Goal: Find specific page/section: Find specific page/section

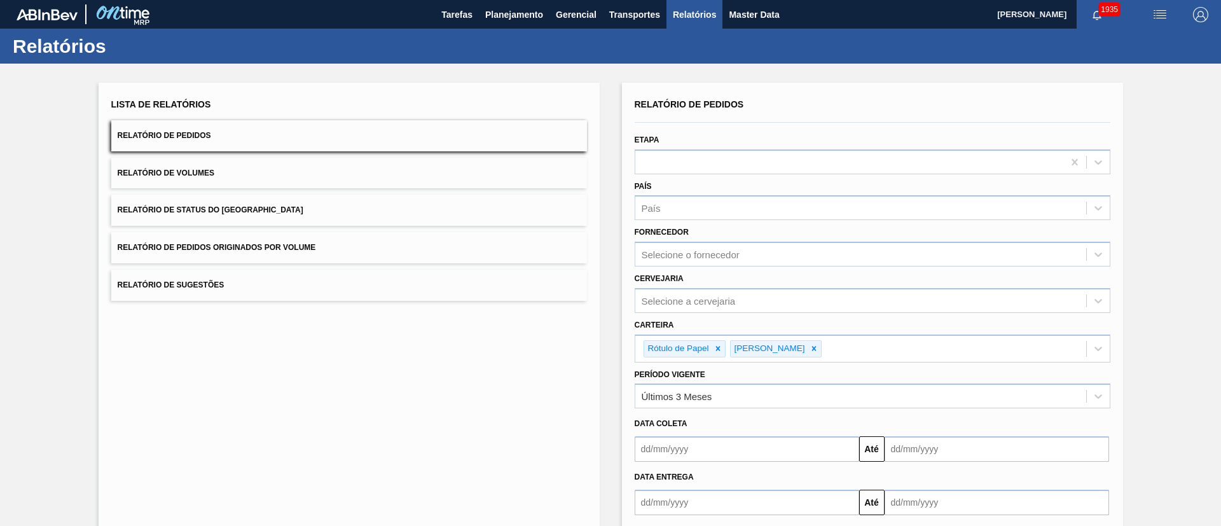
scroll to position [66, 0]
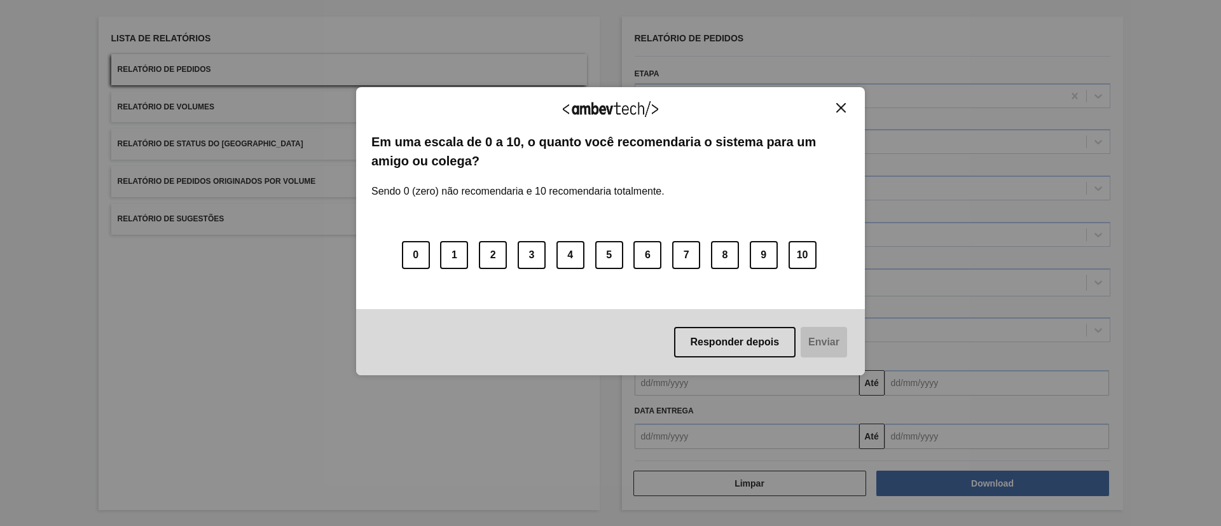
click at [839, 111] on img "Close" at bounding box center [841, 108] width 10 height 10
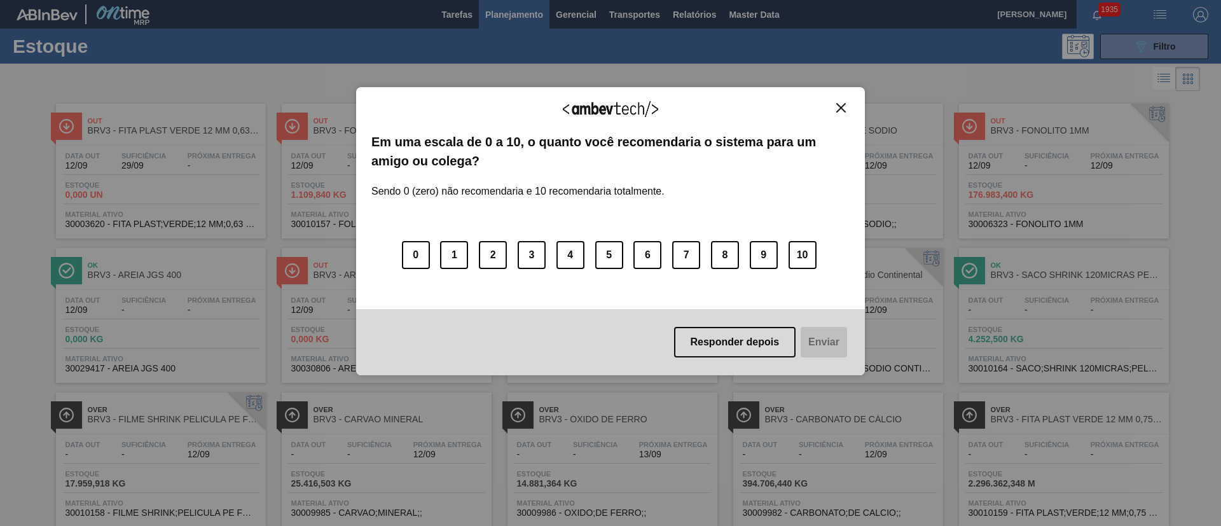
click at [769, 317] on div "Responder depois Enviar" at bounding box center [610, 342] width 509 height 66
click at [739, 348] on button "Responder depois" at bounding box center [735, 342] width 122 height 31
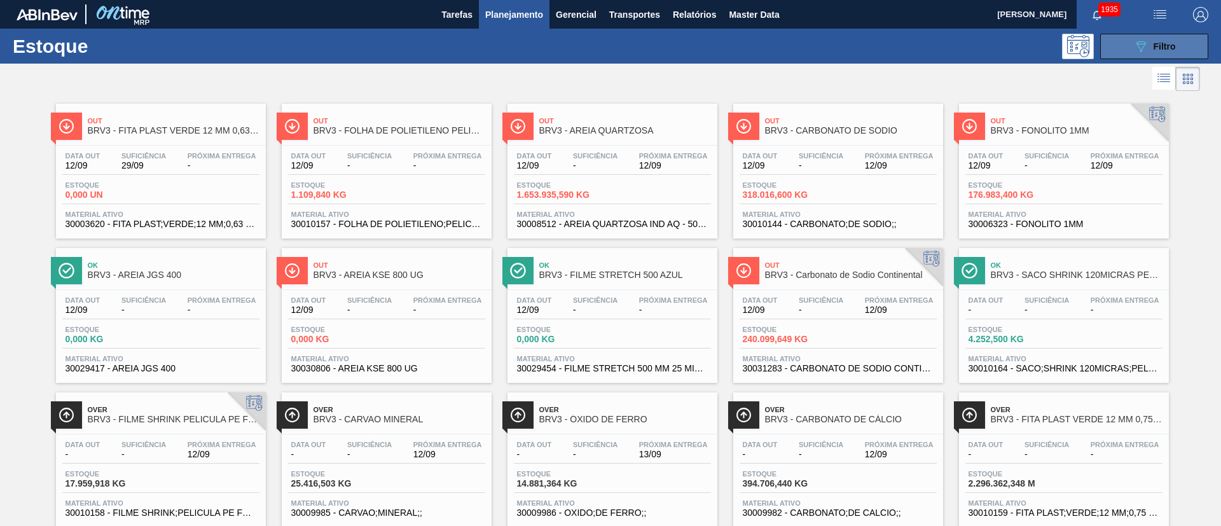
click at [1142, 53] on icon "089F7B8B-B2A5-4AFE-B5C0-19BA573D28AC" at bounding box center [1140, 46] width 15 height 15
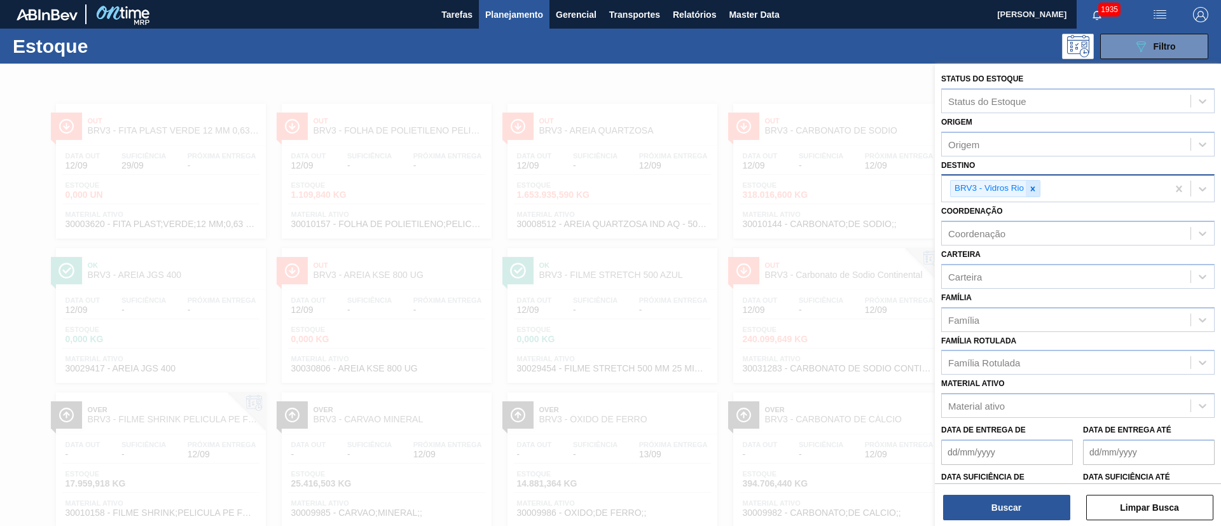
click at [1028, 193] on icon at bounding box center [1032, 188] width 9 height 9
click at [978, 363] on div "Família Rotulada" at bounding box center [984, 359] width 72 height 11
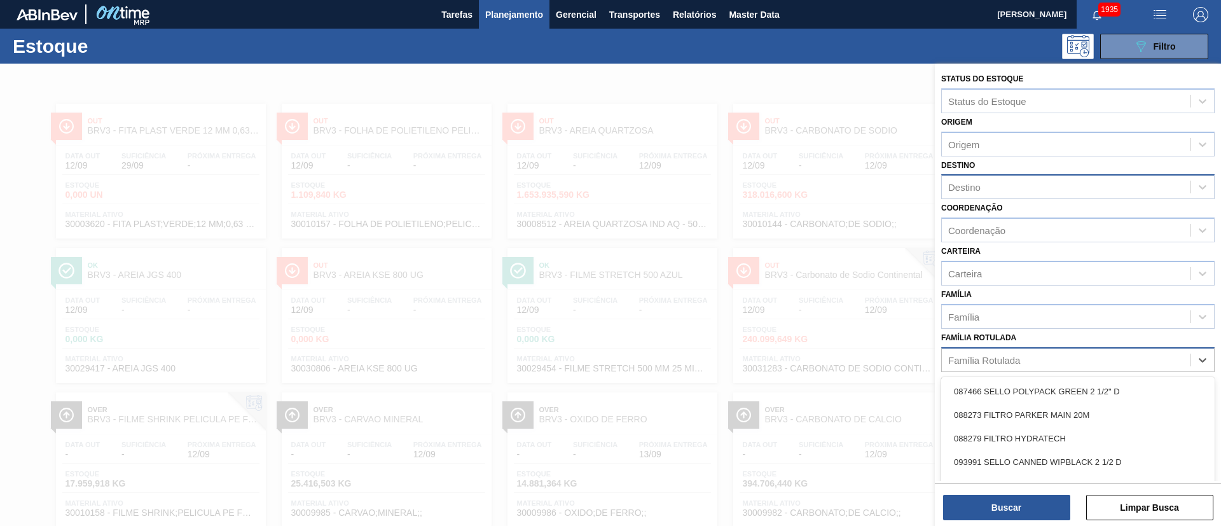
scroll to position [47, 0]
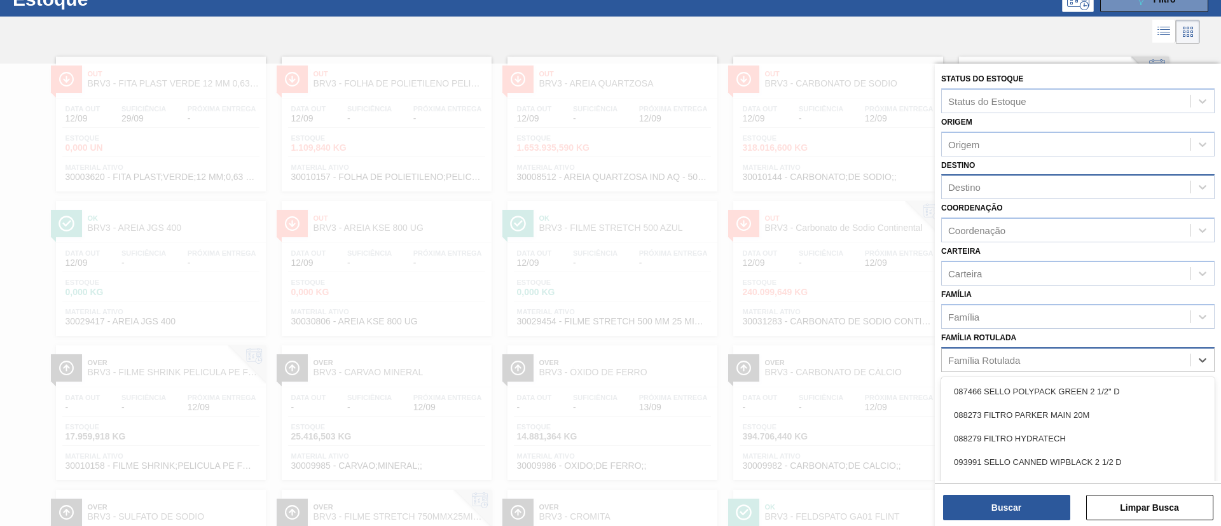
paste Rotulada "RÓTULO NECK STELLA 330ML"
type Rotulada "RÓTULO NECK STELLA 330ML"
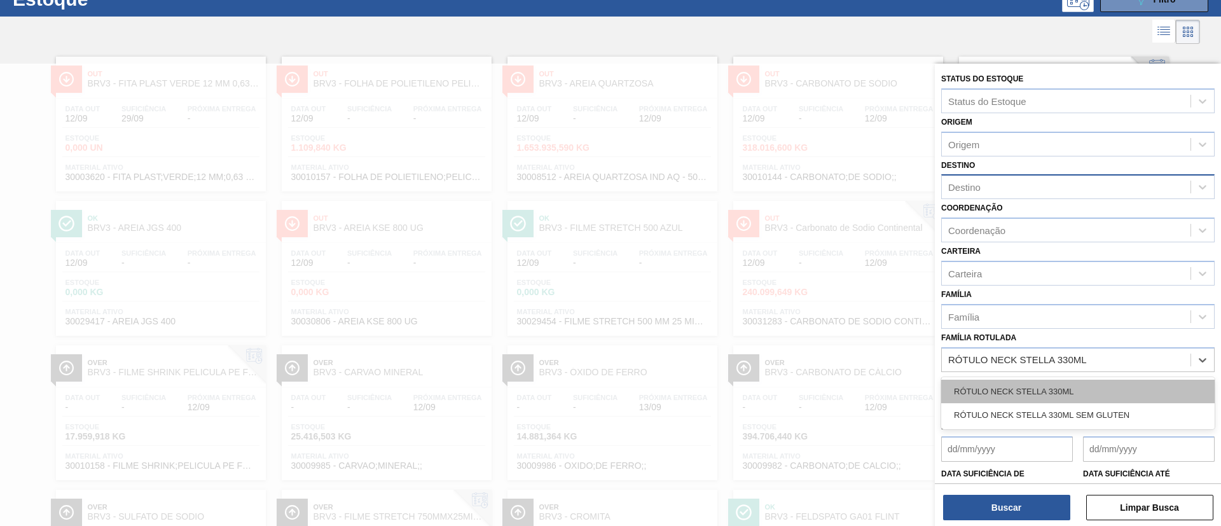
click at [990, 392] on div "RÓTULO NECK STELLA 330ML" at bounding box center [1077, 392] width 273 height 24
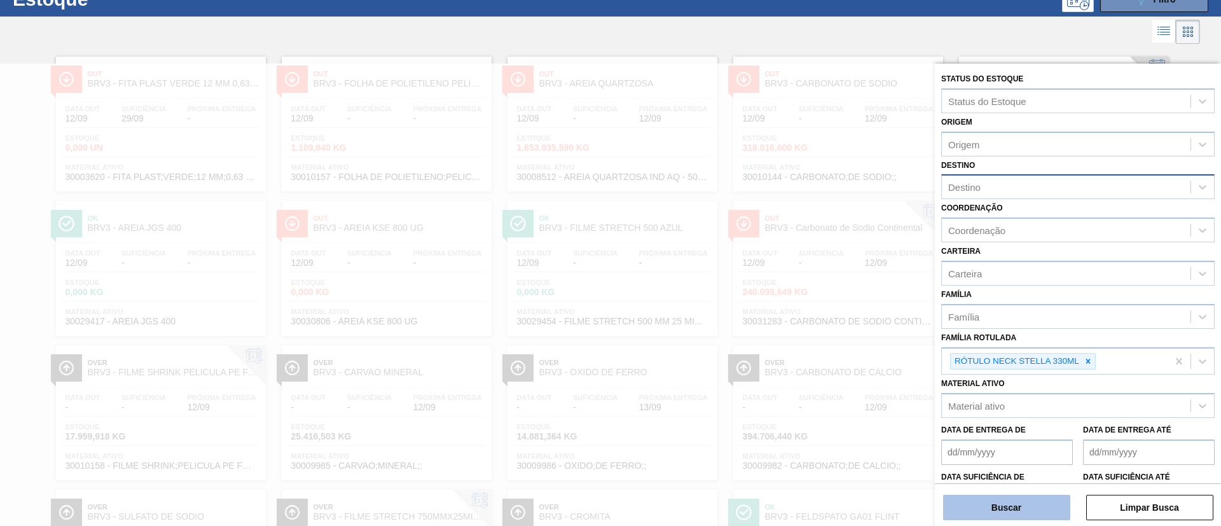
click at [996, 497] on button "Buscar" at bounding box center [1006, 507] width 127 height 25
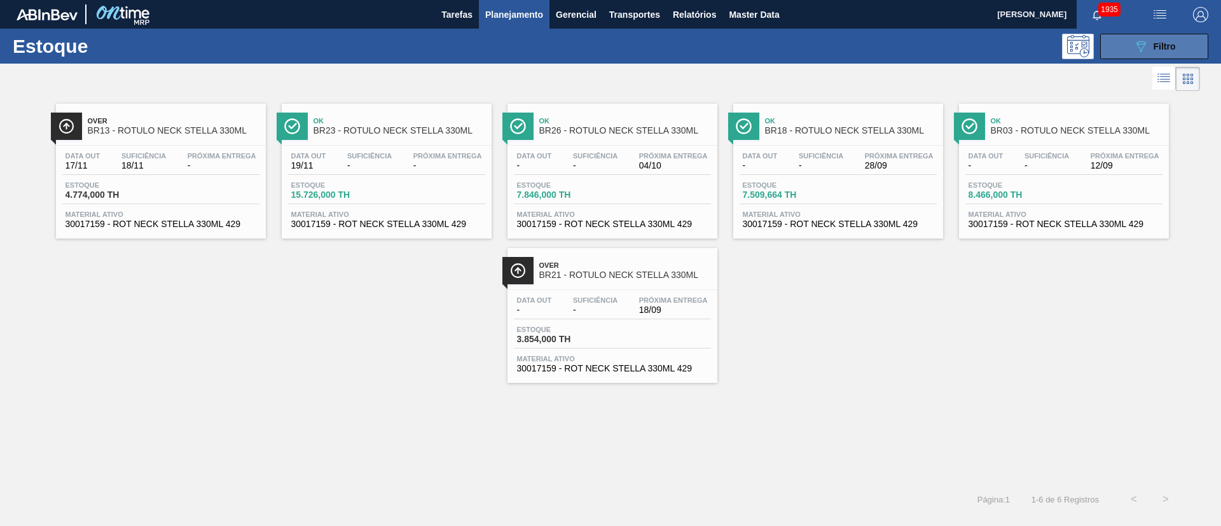
click at [1183, 45] on button "089F7B8B-B2A5-4AFE-B5C0-19BA573D28AC Filtro" at bounding box center [1154, 46] width 108 height 25
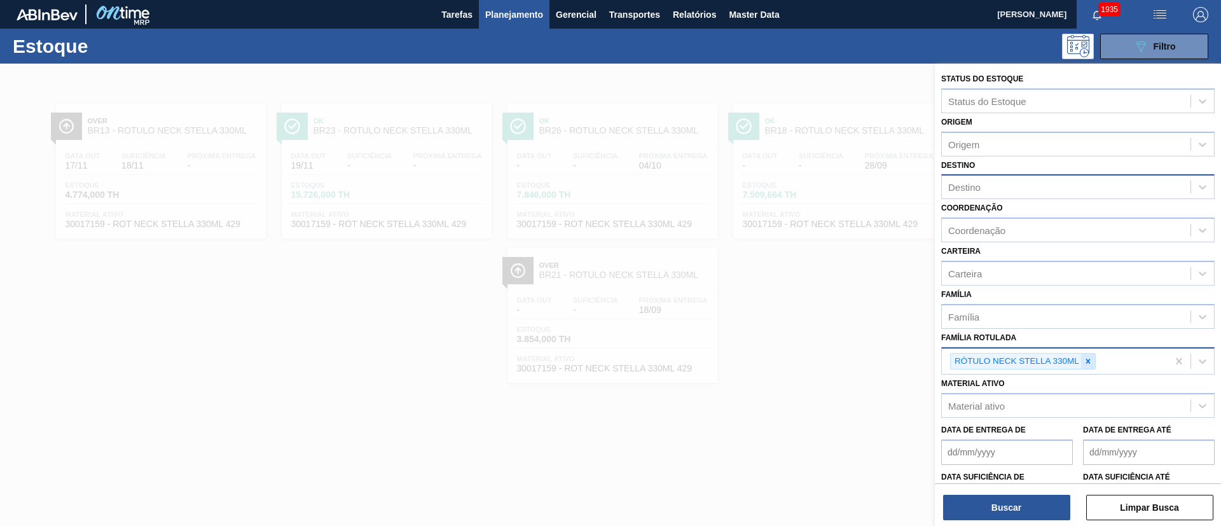
click at [1088, 363] on icon at bounding box center [1087, 361] width 9 height 9
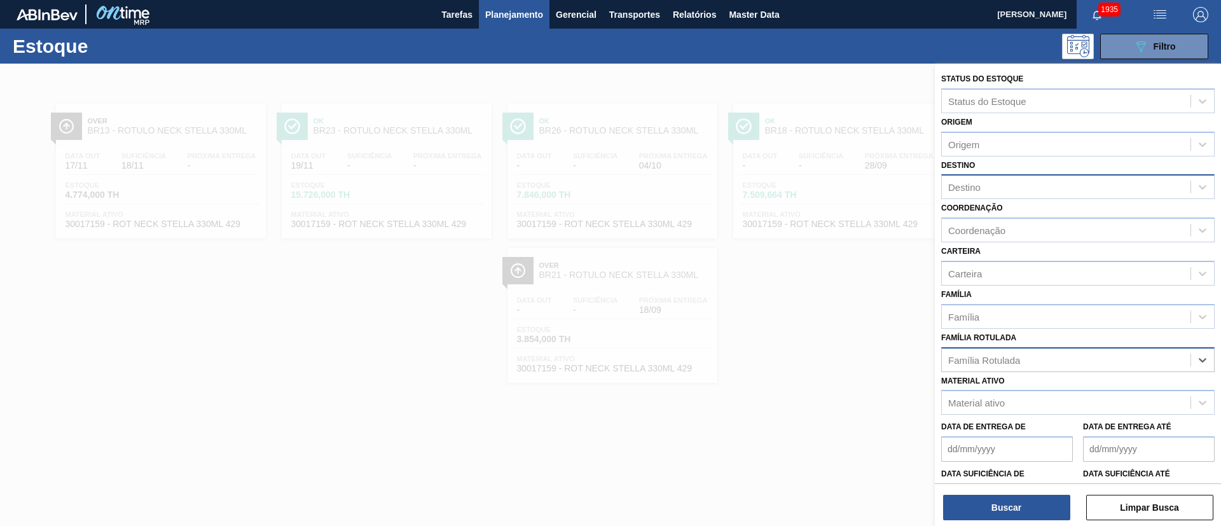
paste Rotulada "RÓTULO FRONT STELLA 330ML"
type Rotulada "RÓTULO FRONT STELLA 330ML"
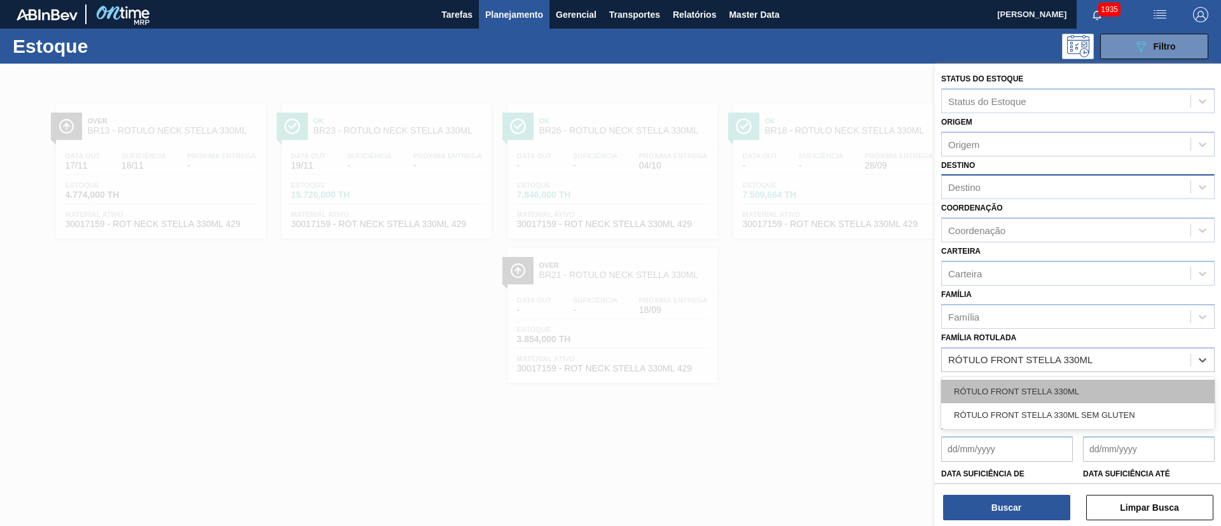
click at [1008, 391] on div "RÓTULO FRONT STELLA 330ML" at bounding box center [1077, 392] width 273 height 24
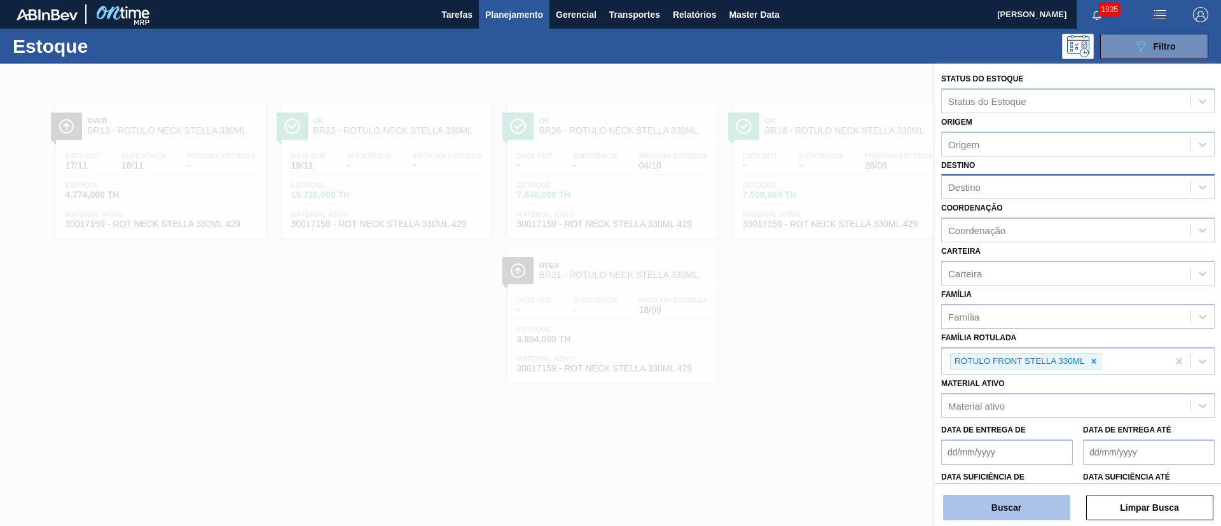
click at [998, 510] on button "Buscar" at bounding box center [1006, 507] width 127 height 25
